Goal: Browse casually: Explore the website without a specific task or goal

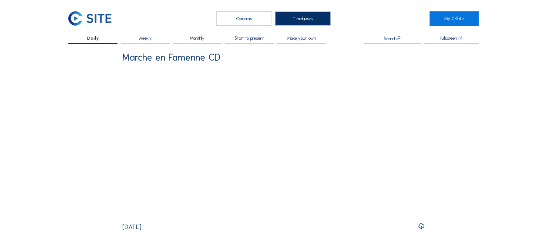
click at [252, 16] on div "Cameras" at bounding box center [244, 18] width 56 height 14
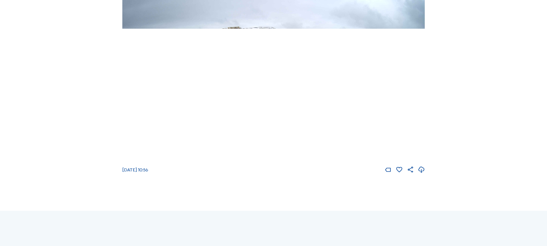
scroll to position [44, 0]
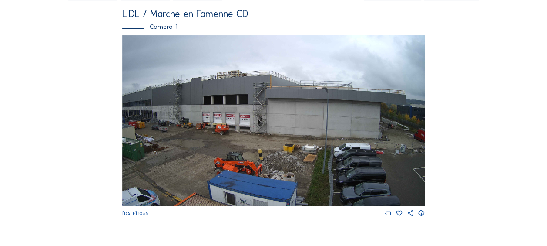
click at [314, 122] on img at bounding box center [273, 120] width 303 height 170
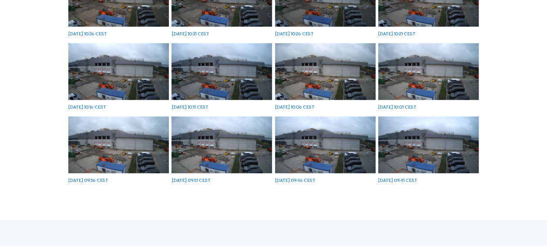
scroll to position [142, 0]
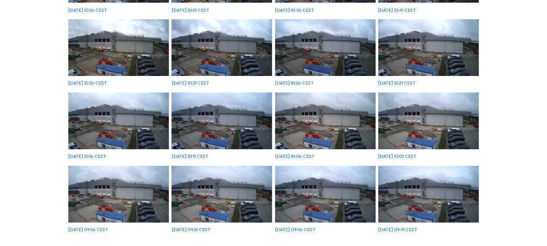
click at [262, 120] on img at bounding box center [222, 120] width 101 height 57
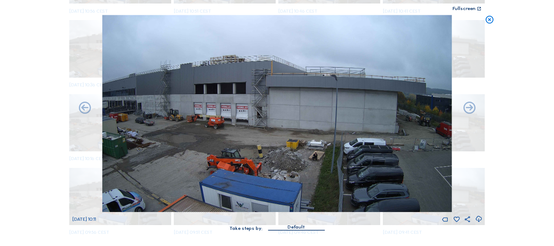
click at [491, 21] on icon at bounding box center [489, 20] width 10 height 10
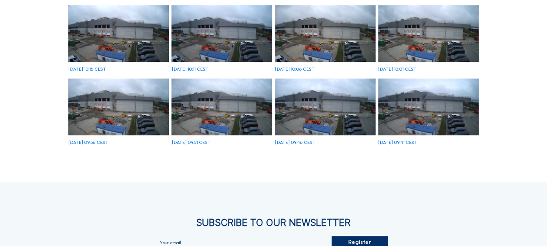
scroll to position [93, 0]
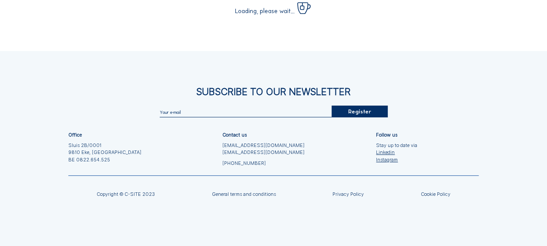
click at [417, 104] on div "Subscribe to our newsletter Register Office Sluis 2B/0001 [GEOGRAPHIC_DATA] [PH…" at bounding box center [273, 148] width 547 height 195
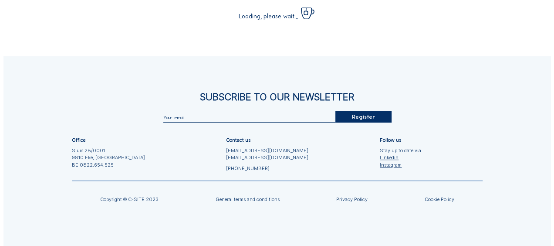
scroll to position [0, 0]
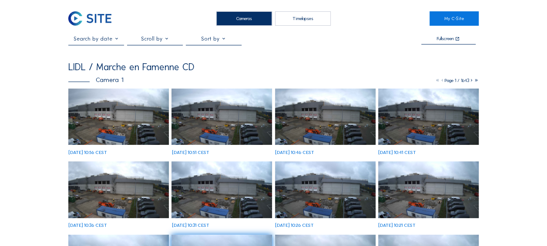
click at [149, 116] on img at bounding box center [118, 116] width 101 height 57
